Goal: Task Accomplishment & Management: Manage account settings

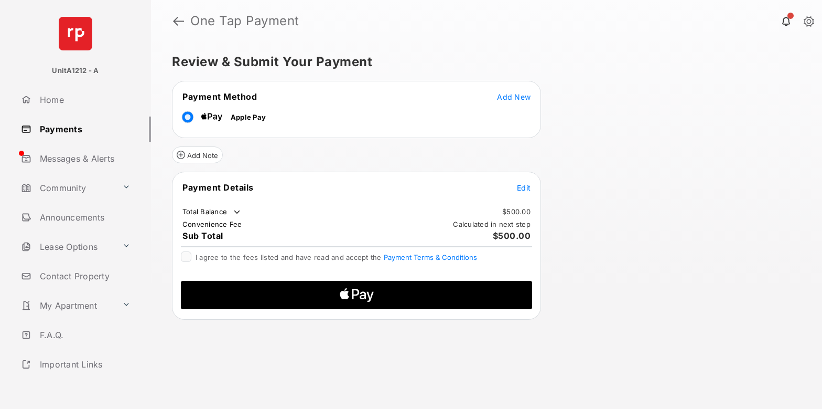
click at [514, 97] on span "Add New" at bounding box center [514, 96] width 34 height 9
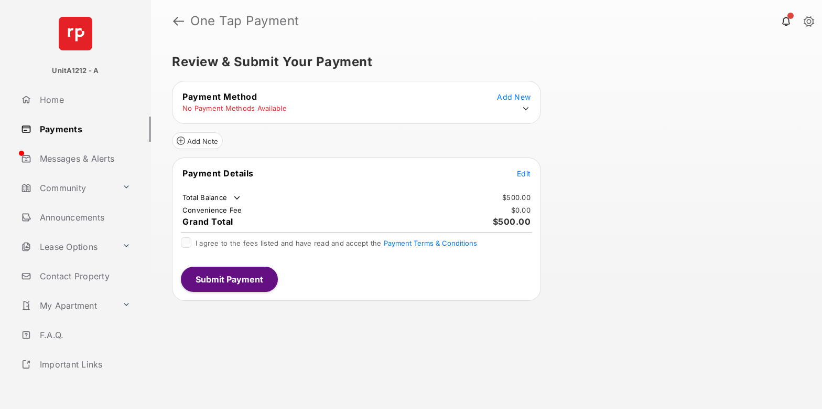
click at [526, 109] on icon at bounding box center [525, 108] width 9 height 9
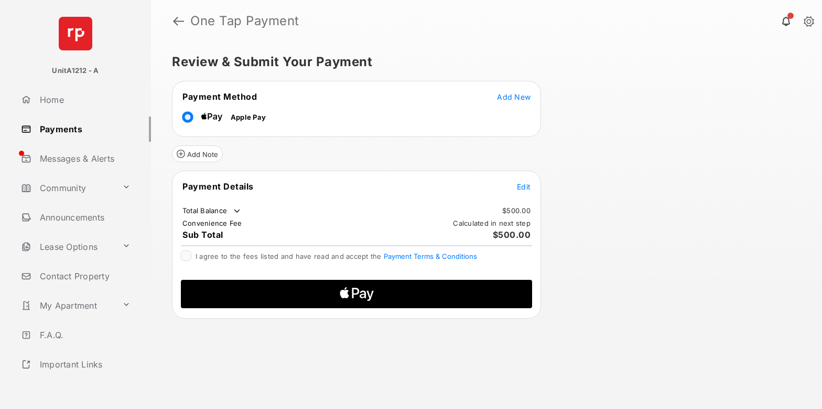
click at [524, 186] on span "Edit" at bounding box center [524, 186] width 14 height 9
